Goal: Task Accomplishment & Management: Manage account settings

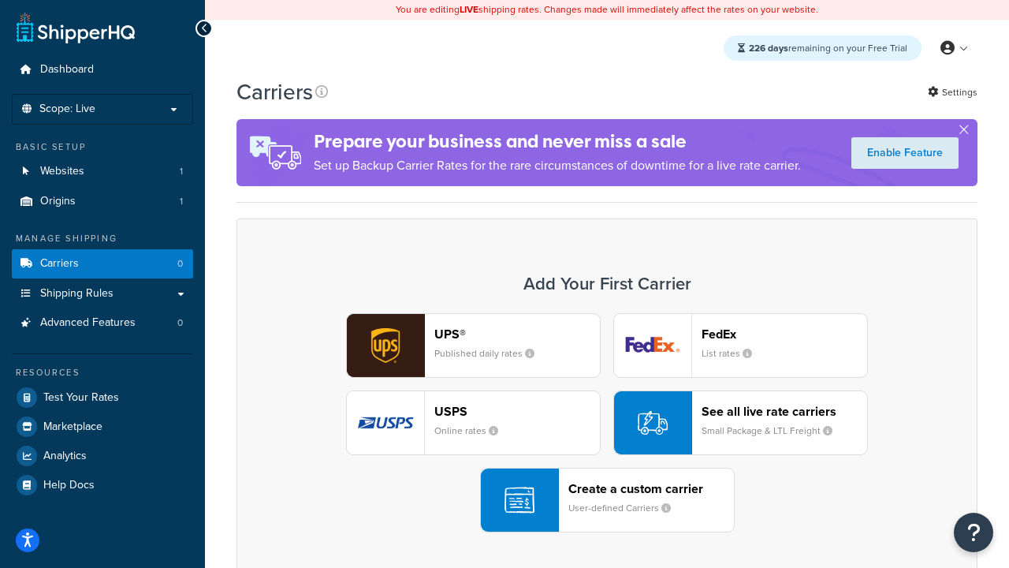
click at [607, 423] on div "UPS® Published daily rates FedEx List rates USPS Online rates See all live rate…" at bounding box center [607, 422] width 708 height 219
click at [785, 334] on header "FedEx" at bounding box center [785, 333] width 166 height 15
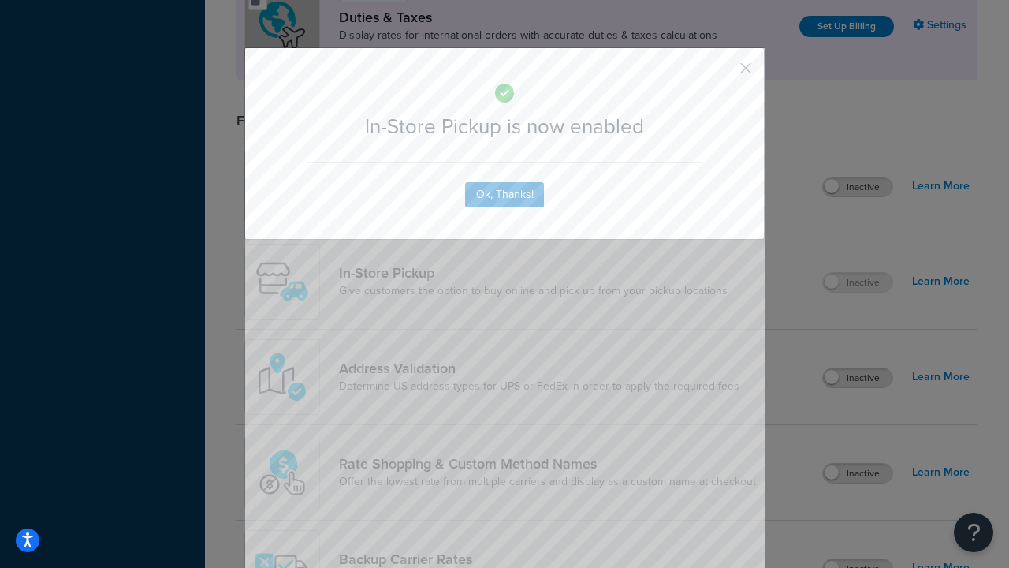
click at [722, 73] on button "button" at bounding box center [723, 74] width 4 height 4
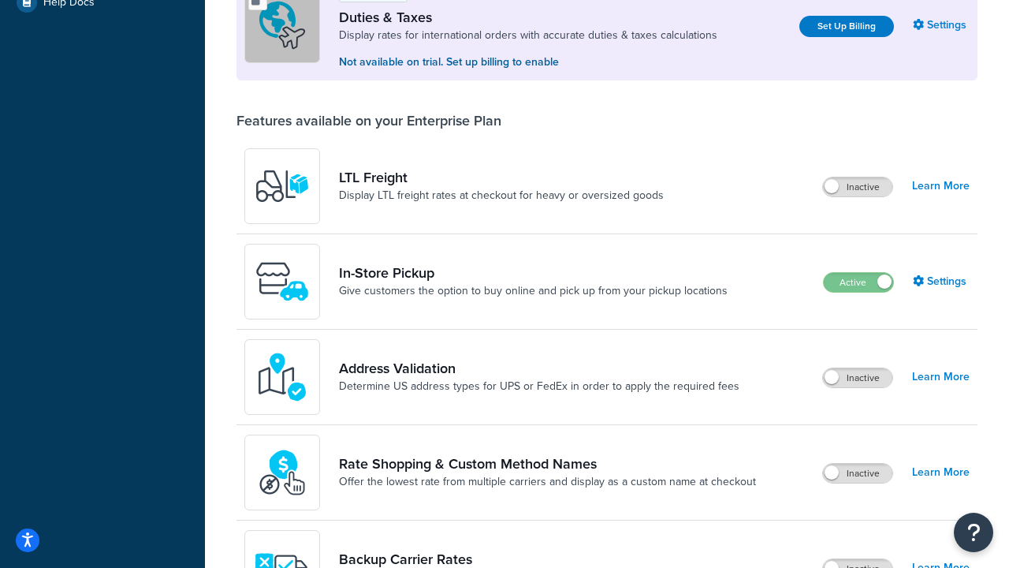
scroll to position [483, 0]
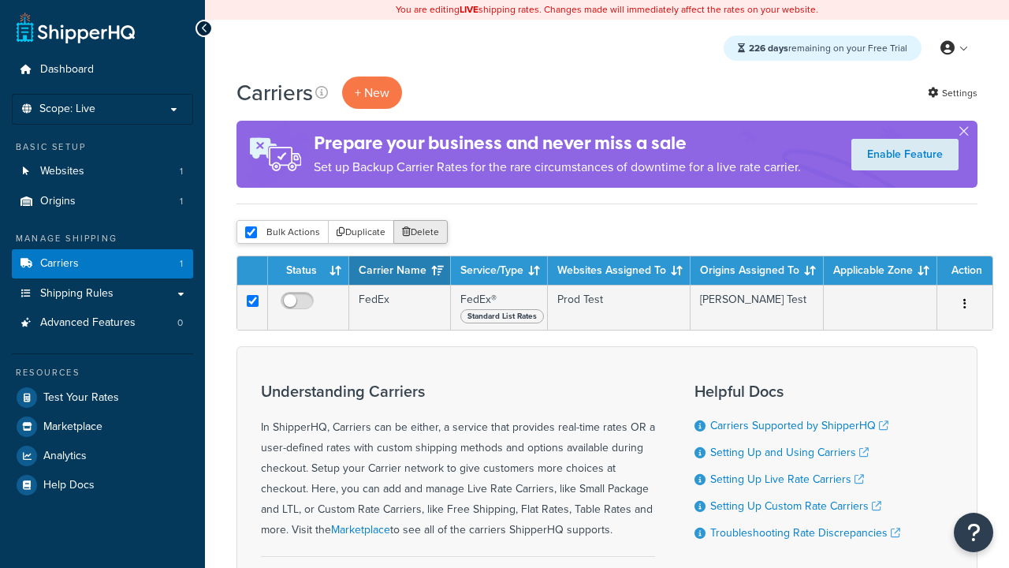
click at [420, 233] on button "Delete" at bounding box center [421, 232] width 54 height 24
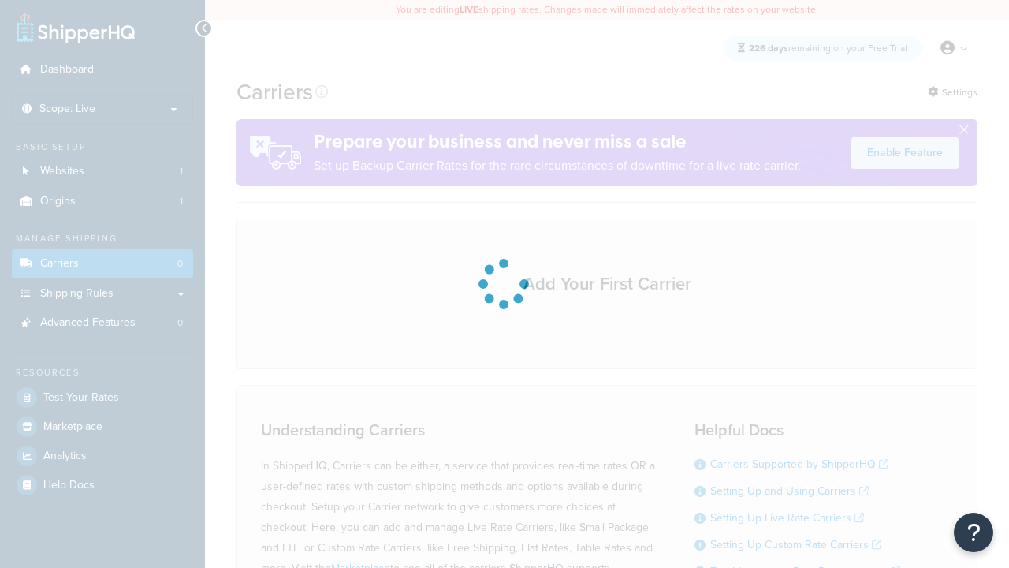
scroll to position [314, 0]
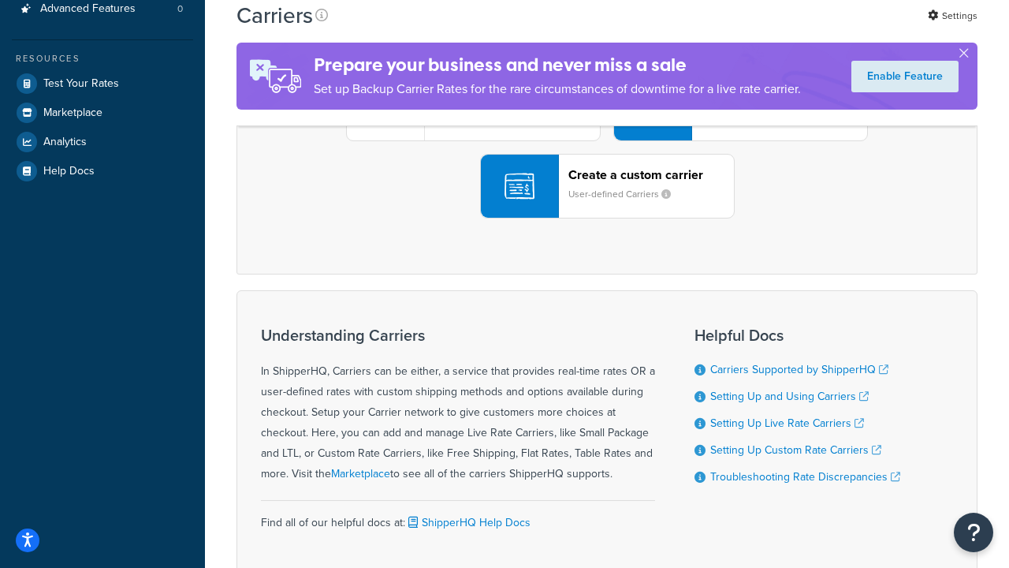
click at [607, 218] on div "UPS® Published daily rates FedEx List rates USPS Online rates See all live rate…" at bounding box center [607, 108] width 708 height 219
click at [785, 28] on header "FedEx" at bounding box center [785, 20] width 166 height 15
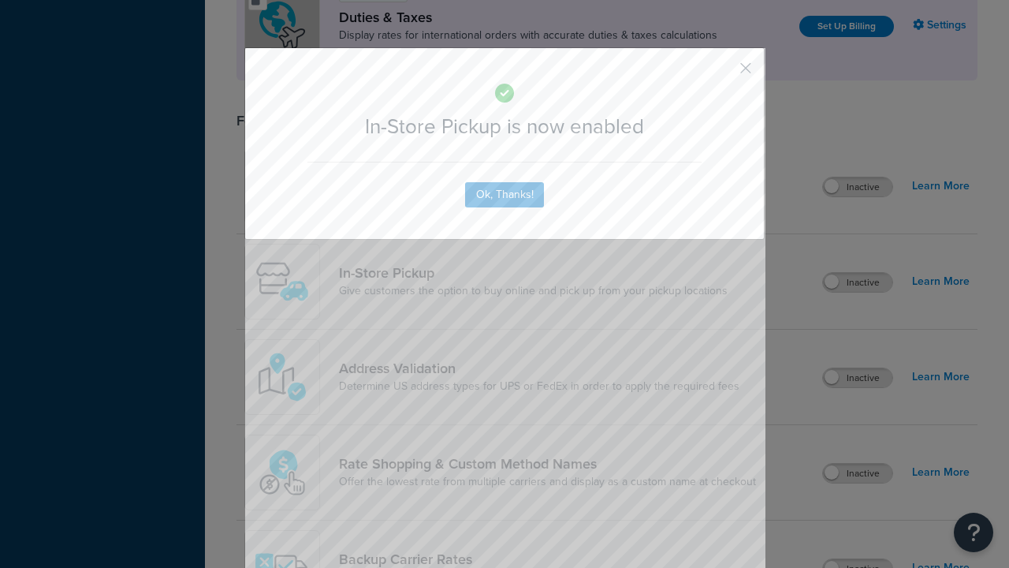
click at [722, 73] on button "button" at bounding box center [723, 74] width 4 height 4
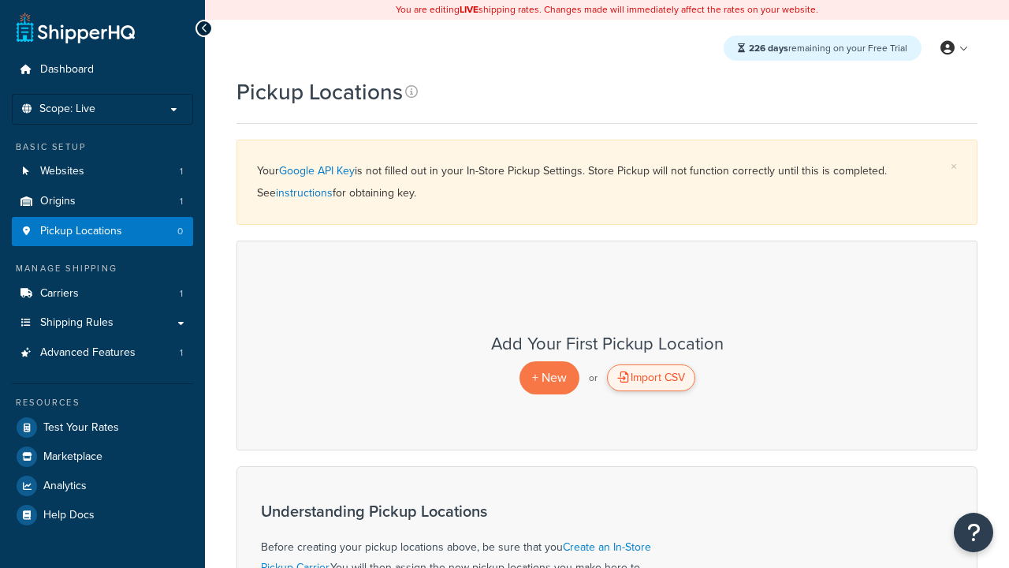
click at [651, 379] on div "Import CSV" at bounding box center [651, 377] width 88 height 27
